Goal: Information Seeking & Learning: Understand process/instructions

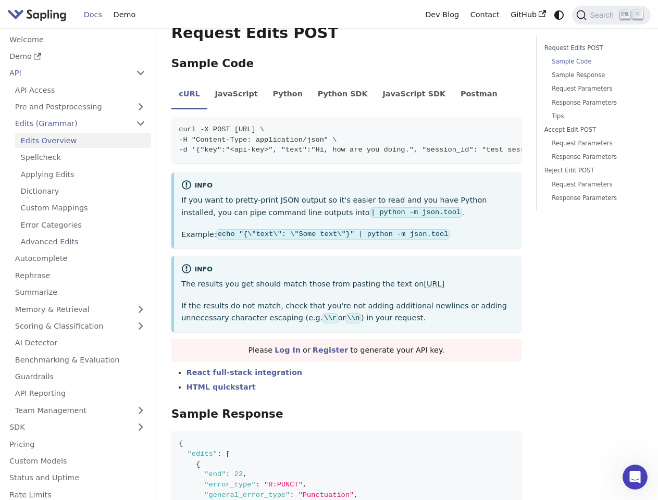
click at [329, 263] on div "info" at bounding box center [347, 269] width 332 height 12
click at [559, 15] on icon "Switch between dark and light mode (currently system mode)" at bounding box center [558, 14] width 9 height 9
click at [611, 15] on span "Search" at bounding box center [602, 15] width 33 height 8
click at [140, 73] on button "Collapse sidebar category 'API'" at bounding box center [140, 73] width 21 height 15
click at [80, 107] on link "Pre and Postprocessing" at bounding box center [80, 106] width 142 height 15
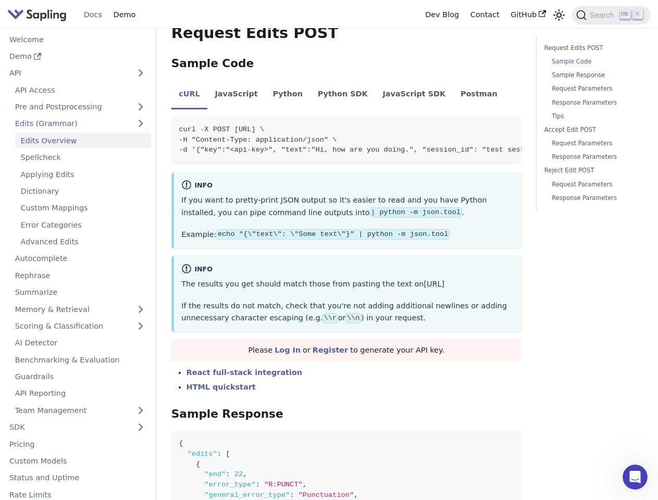
click at [80, 123] on link "Edits (Grammar)" at bounding box center [80, 123] width 142 height 15
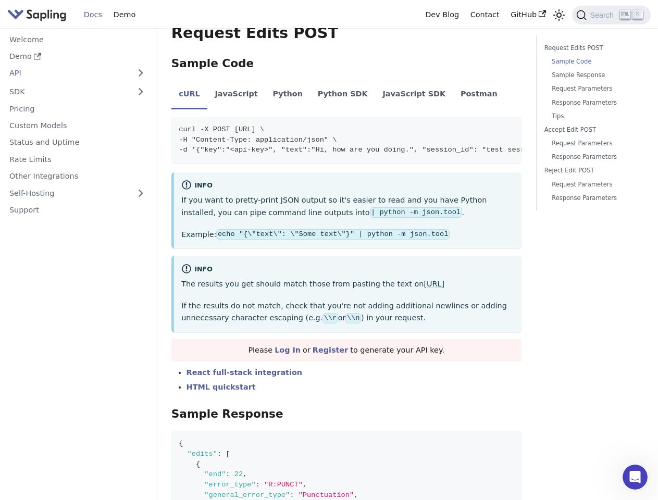
click at [80, 309] on nav "Welcome Demo API API Access Pre and Postprocessing Preprocessing Postprocessing…" at bounding box center [78, 264] width 156 height 472
click at [80, 326] on nav "Welcome Demo API API Access Pre and Postprocessing Preprocessing Postprocessing…" at bounding box center [78, 264] width 156 height 472
click at [80, 410] on nav "Welcome Demo API API Access Pre and Postprocessing Preprocessing Postprocessing…" at bounding box center [78, 264] width 156 height 472
click at [140, 427] on nav "Welcome Demo API API Access Pre and Postprocessing Preprocessing Postprocessing…" at bounding box center [78, 264] width 156 height 472
